Goal: Complete application form

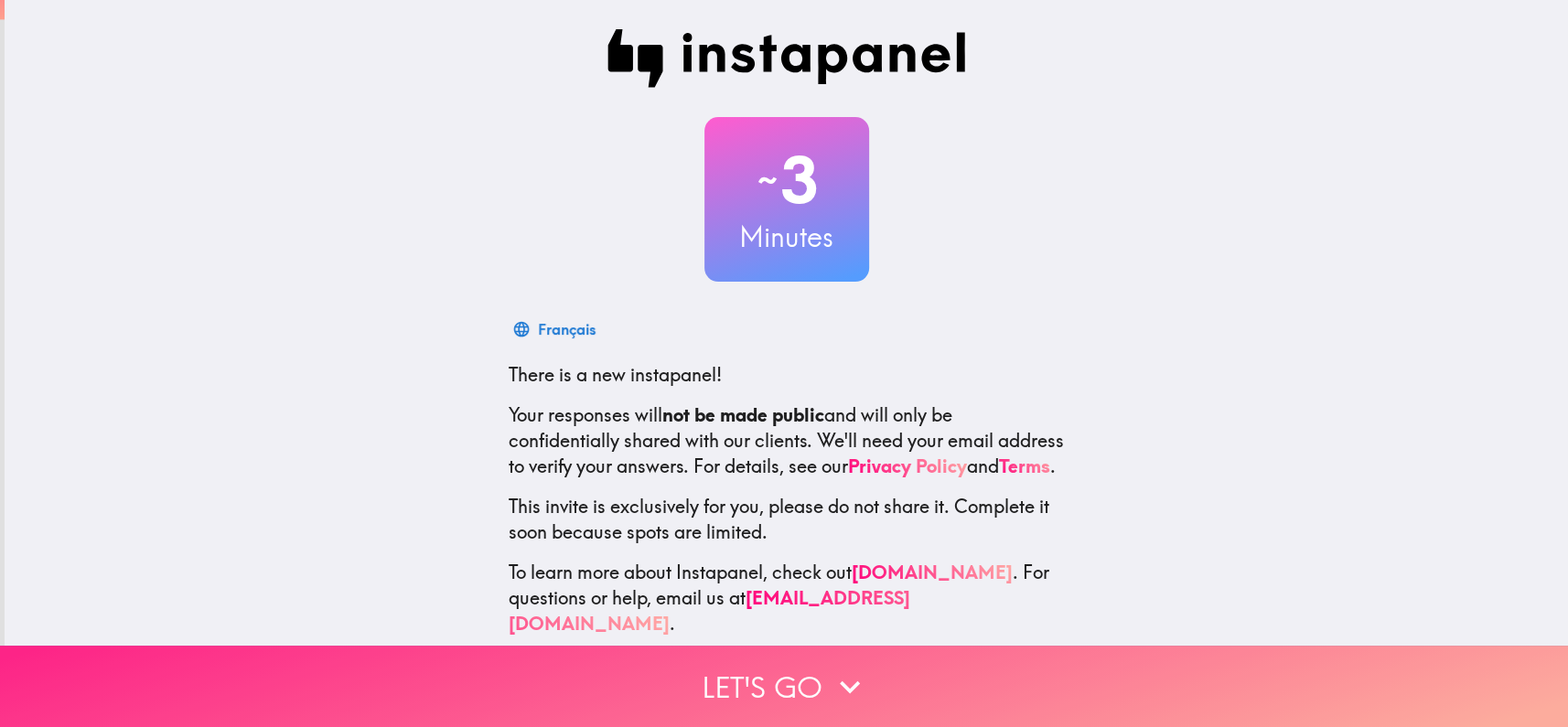
click at [758, 686] on button "Let's go" at bounding box center [784, 686] width 1568 height 82
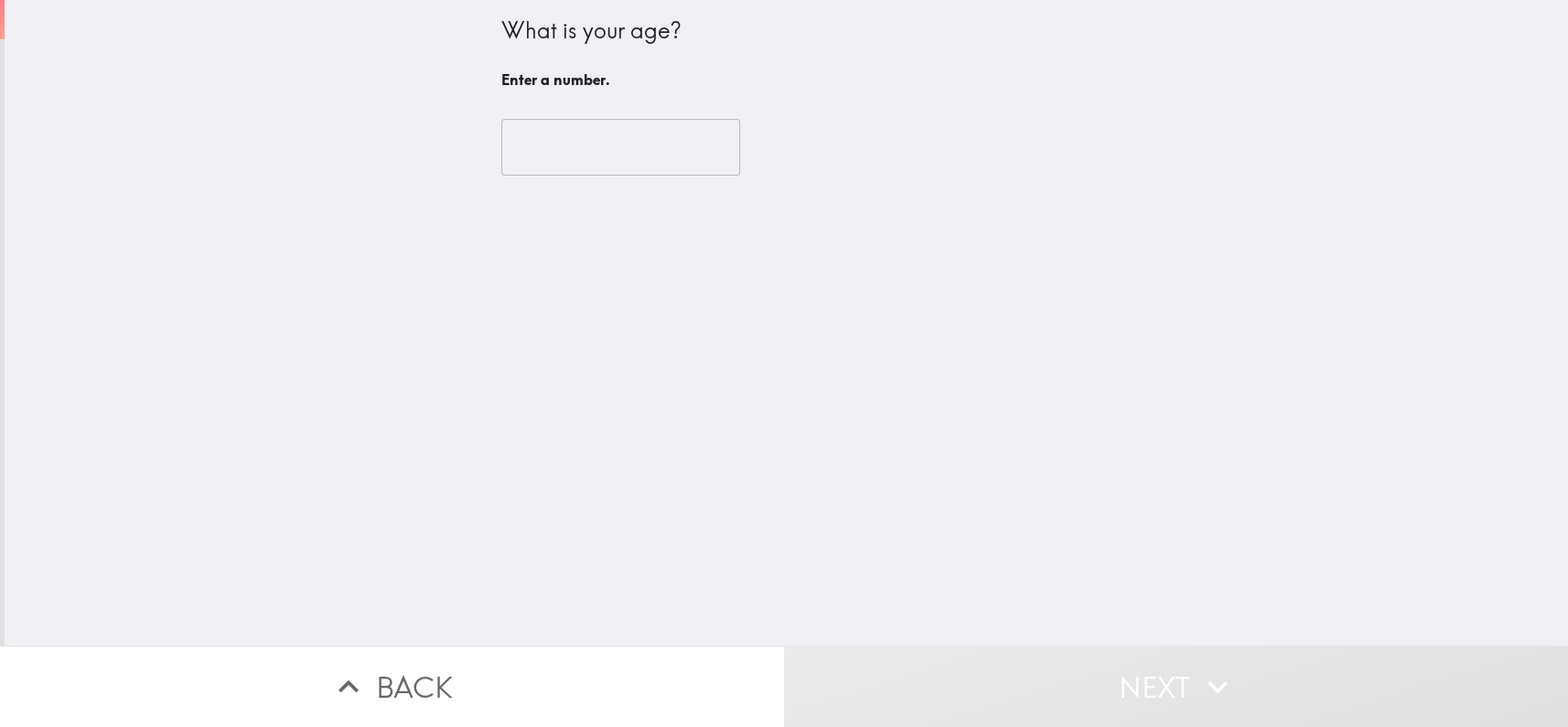
click at [646, 165] on input "number" at bounding box center [620, 147] width 238 height 57
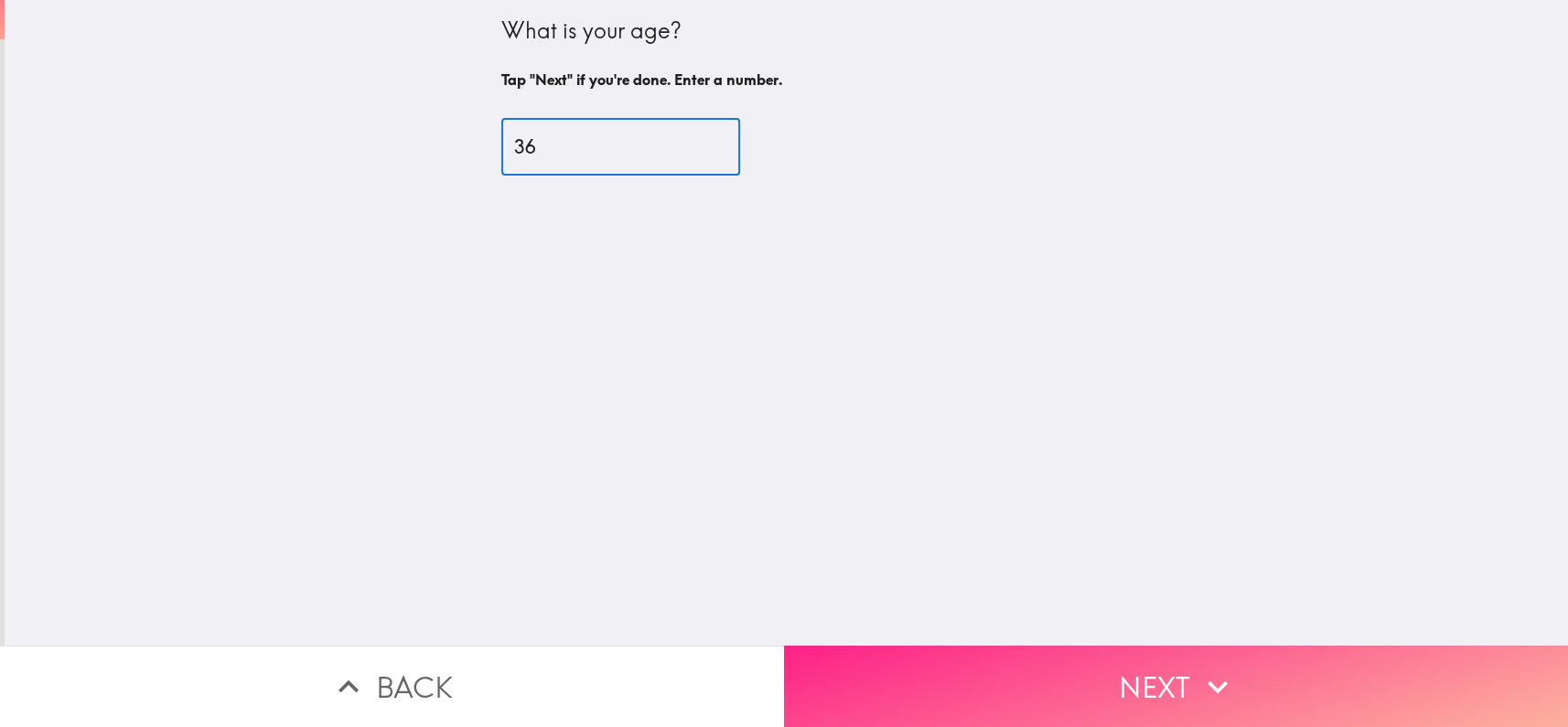
type input "36"
click at [962, 693] on button "Next" at bounding box center [1175, 686] width 784 height 82
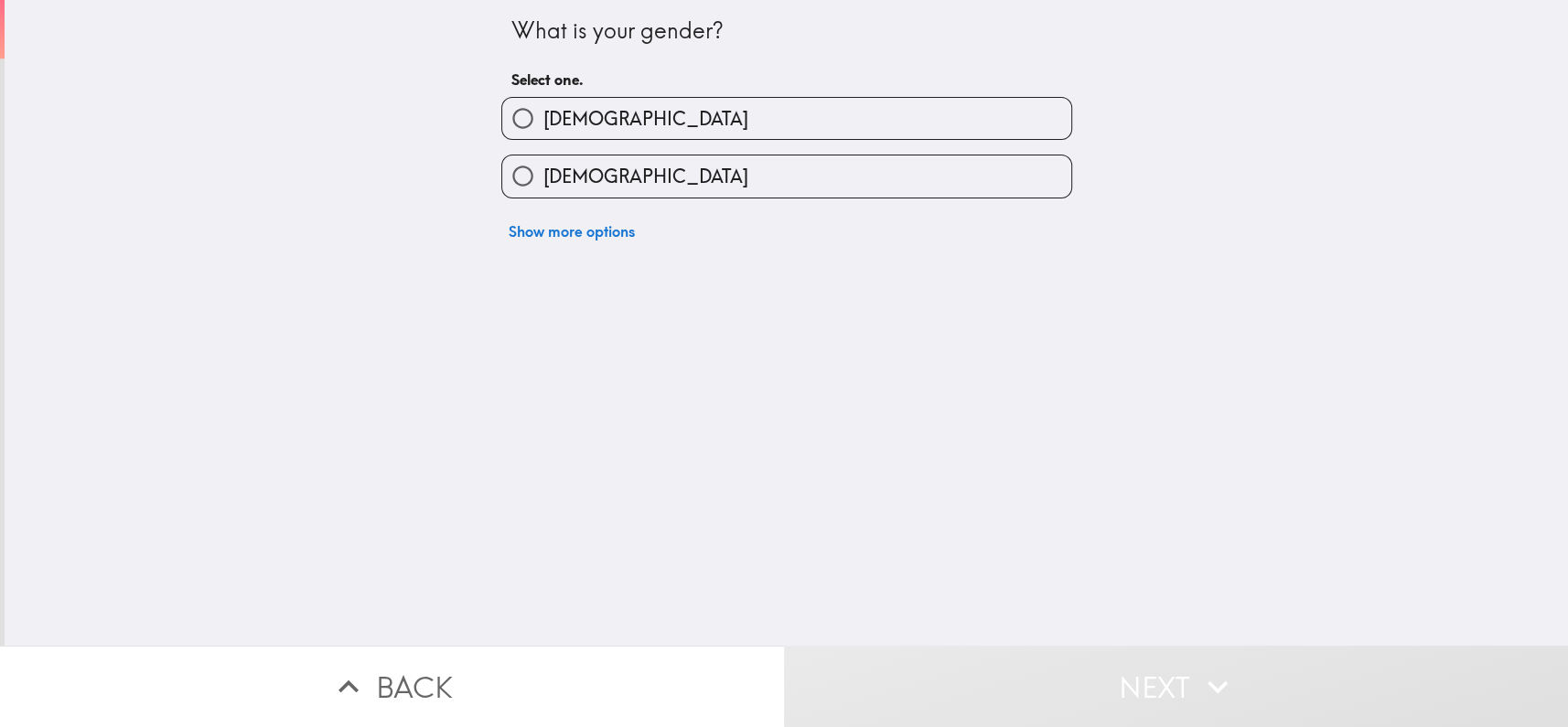
click at [674, 176] on label "[DEMOGRAPHIC_DATA]" at bounding box center [787, 176] width 569 height 41
click at [543, 176] on input "[DEMOGRAPHIC_DATA]" at bounding box center [523, 176] width 41 height 41
radio input "true"
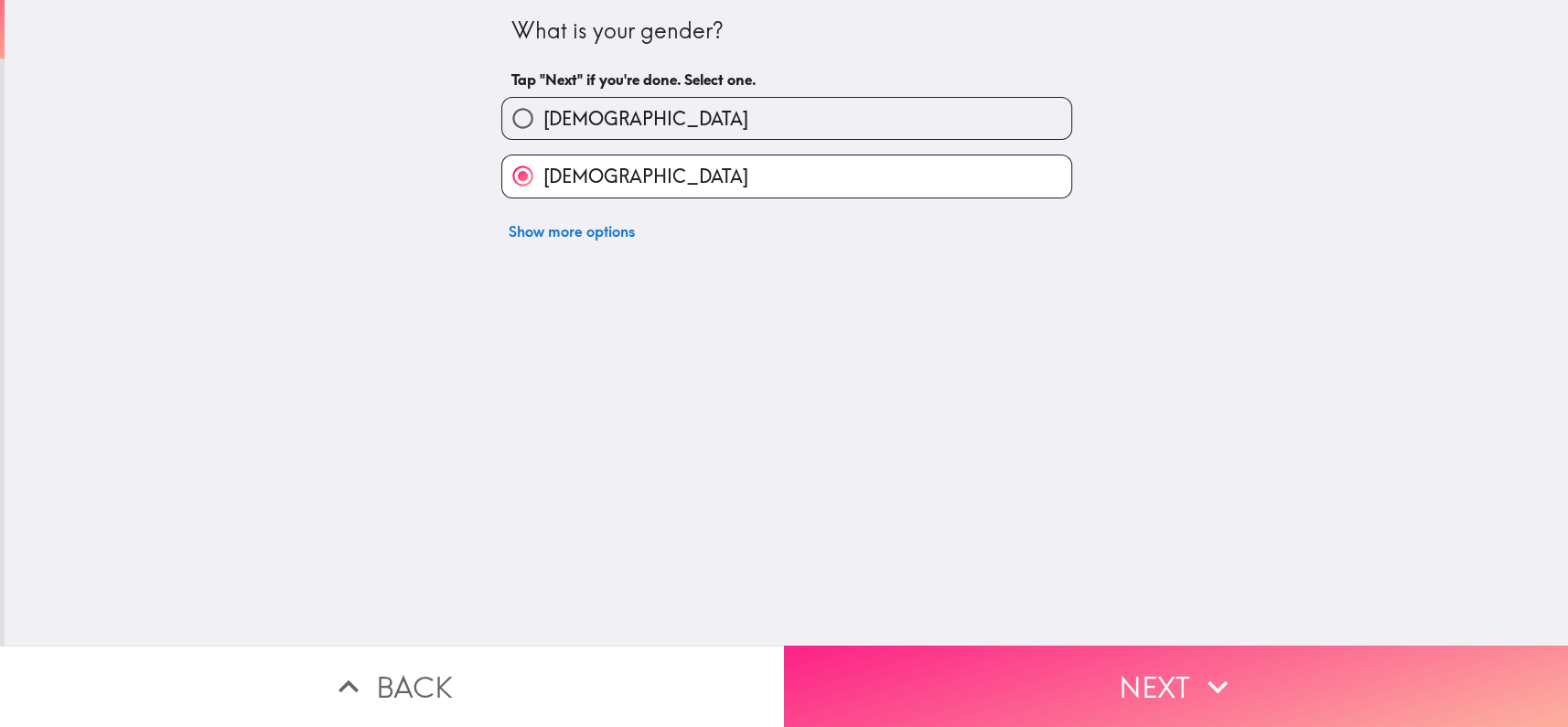
click at [1144, 682] on button "Next" at bounding box center [1175, 686] width 784 height 82
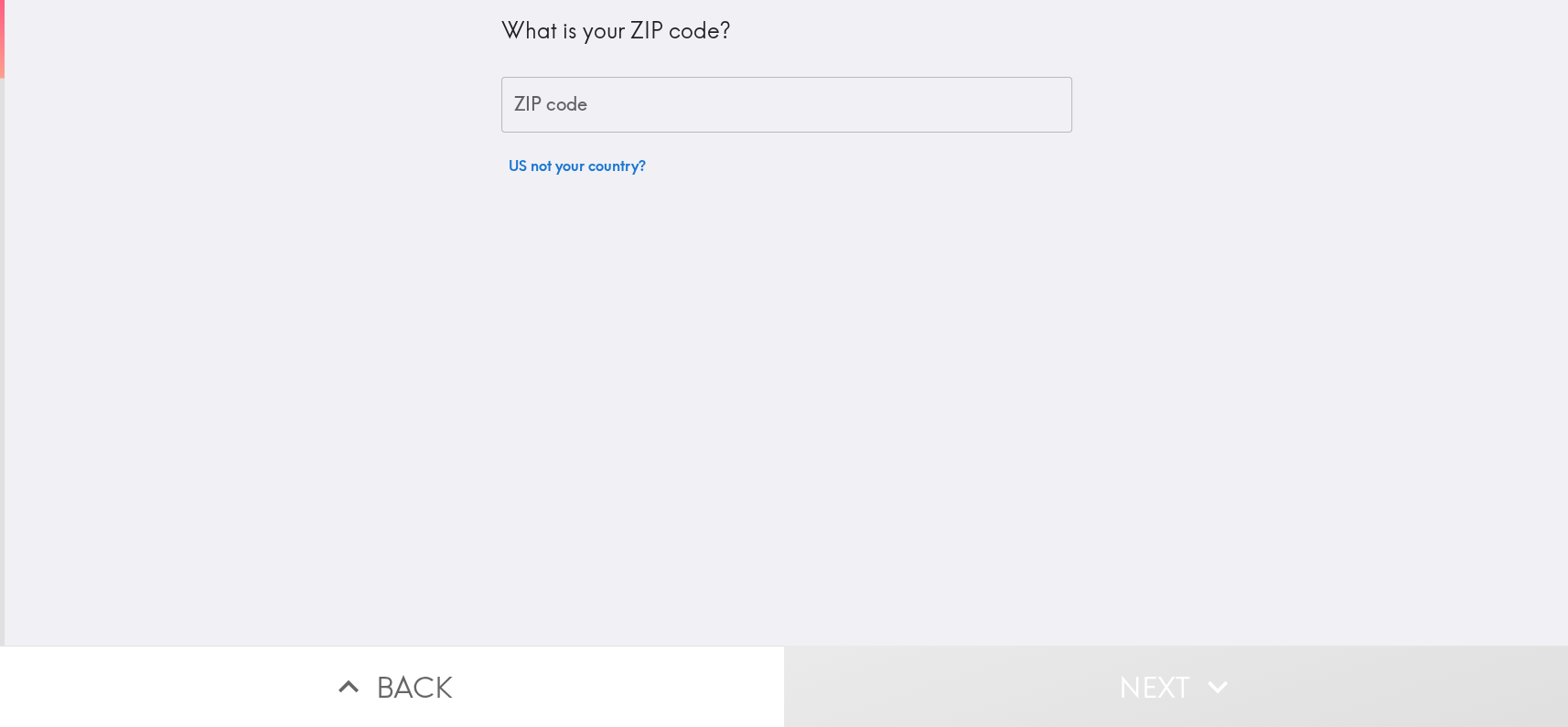
click at [608, 118] on input "ZIP code" at bounding box center [787, 105] width 571 height 57
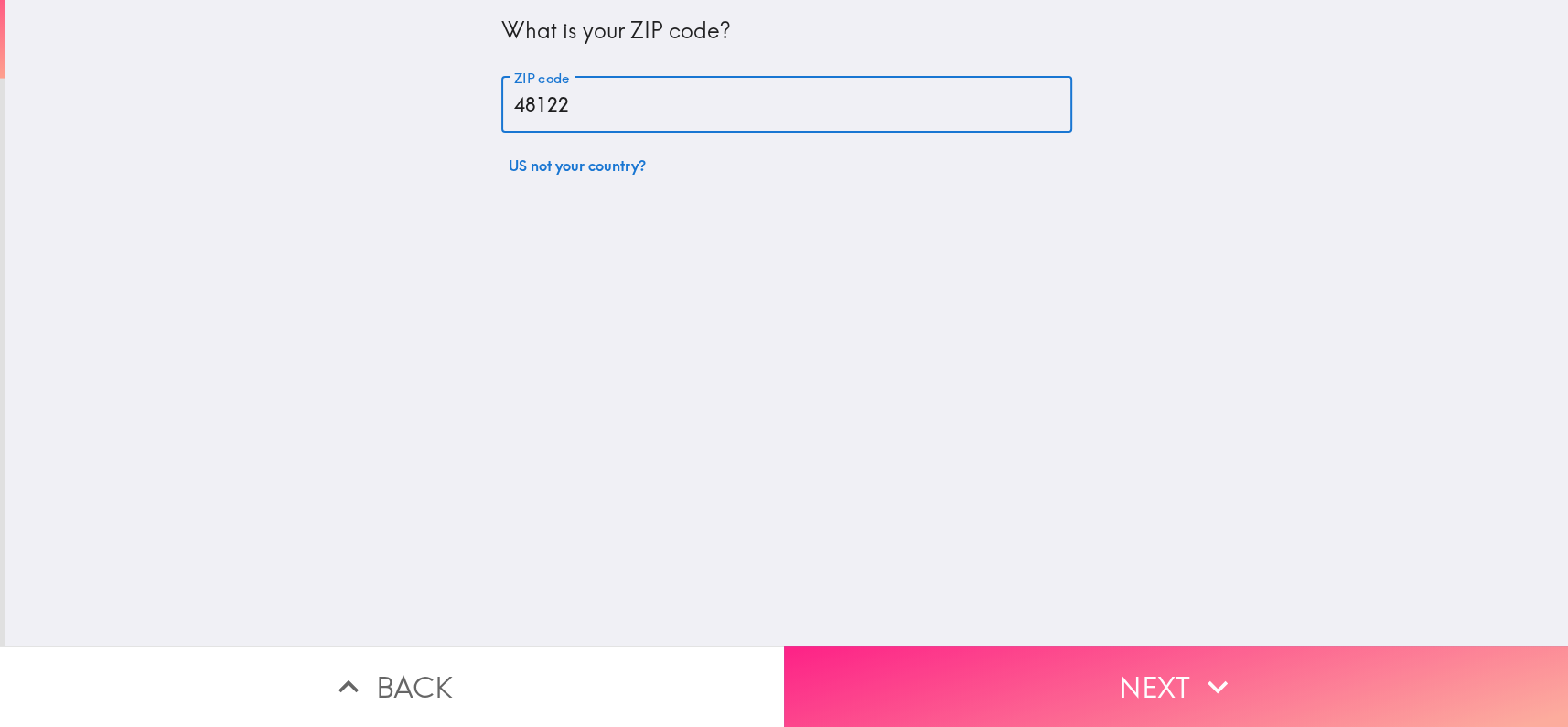
type input "48122"
click at [939, 678] on button "Next" at bounding box center [1175, 686] width 784 height 82
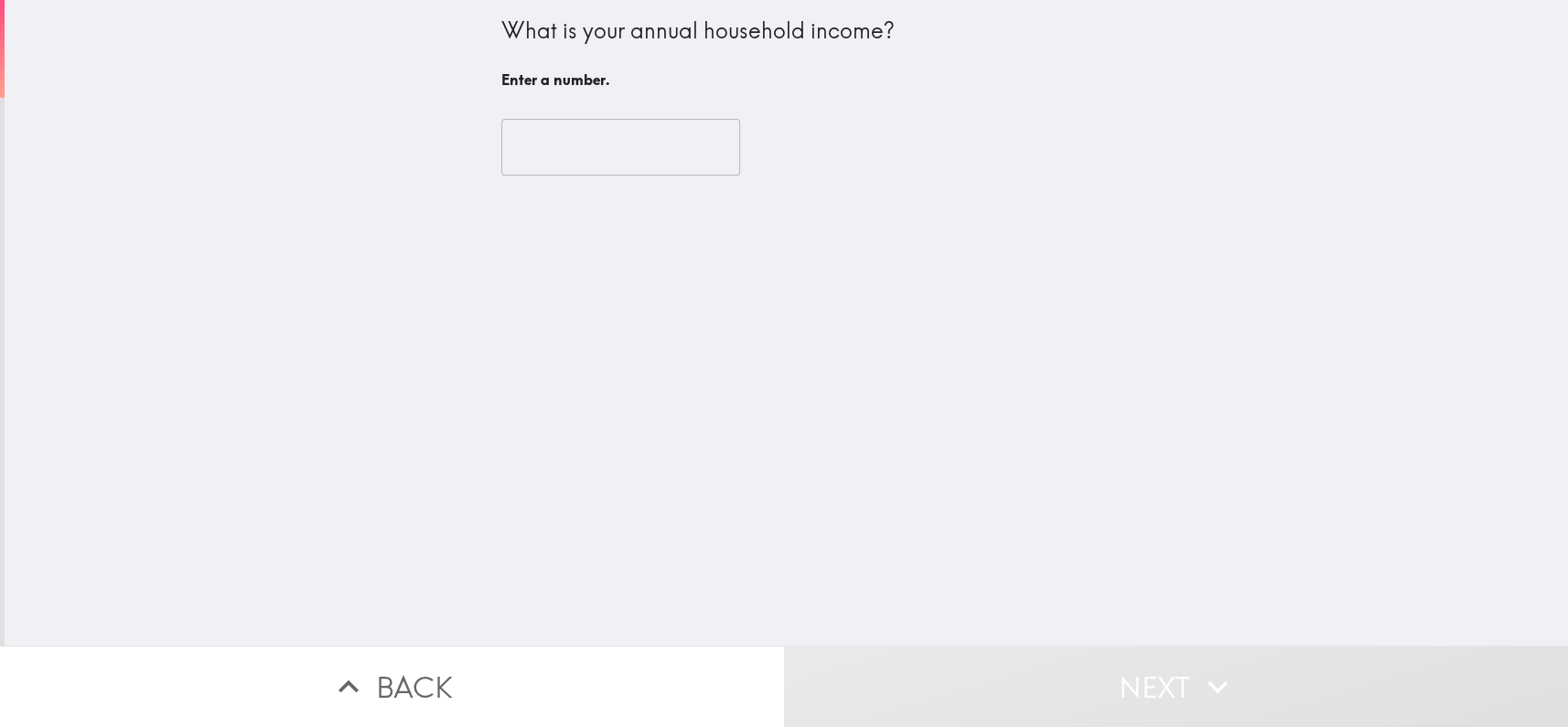
click at [625, 167] on input "number" at bounding box center [620, 147] width 238 height 57
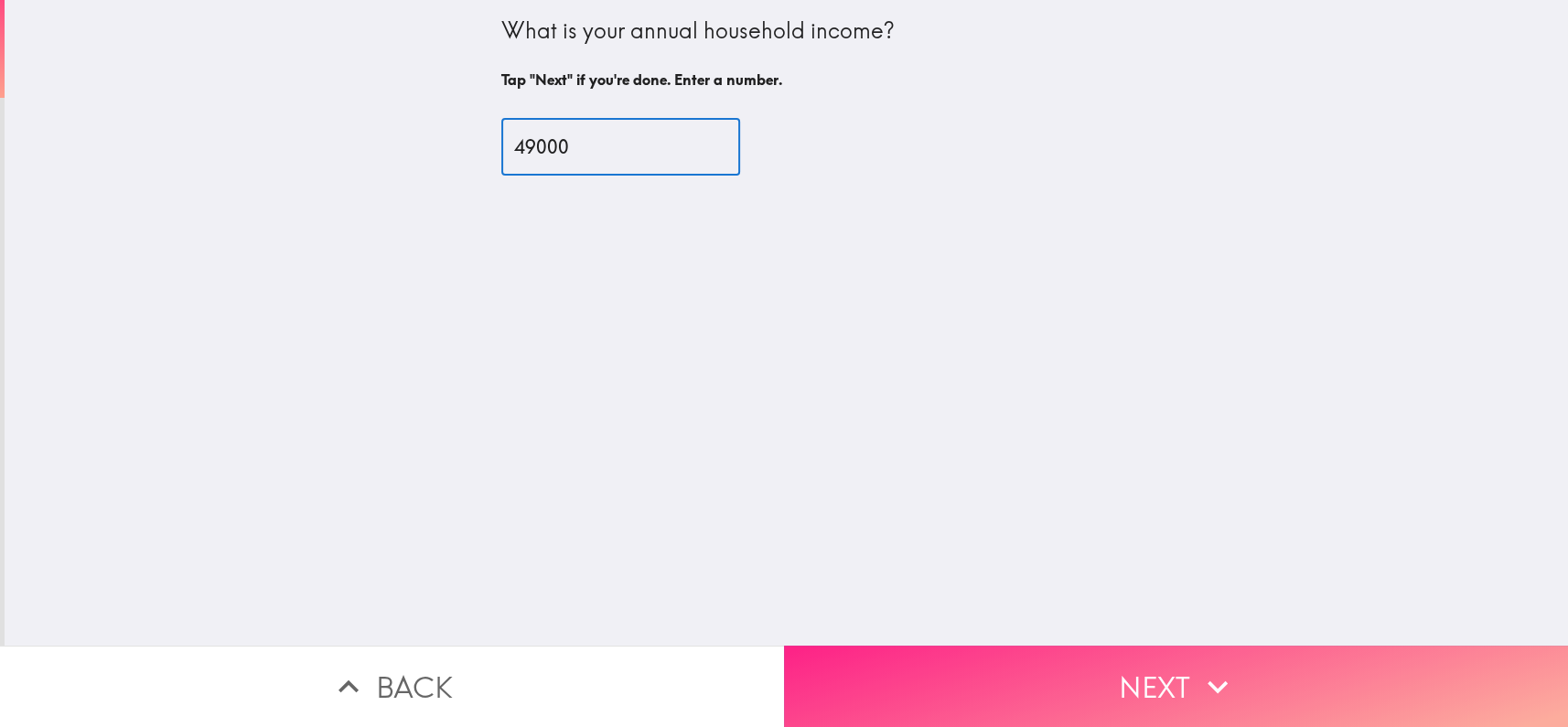
type input "49000"
click at [938, 700] on button "Next" at bounding box center [1175, 686] width 784 height 82
